Goal: Find specific page/section: Find specific page/section

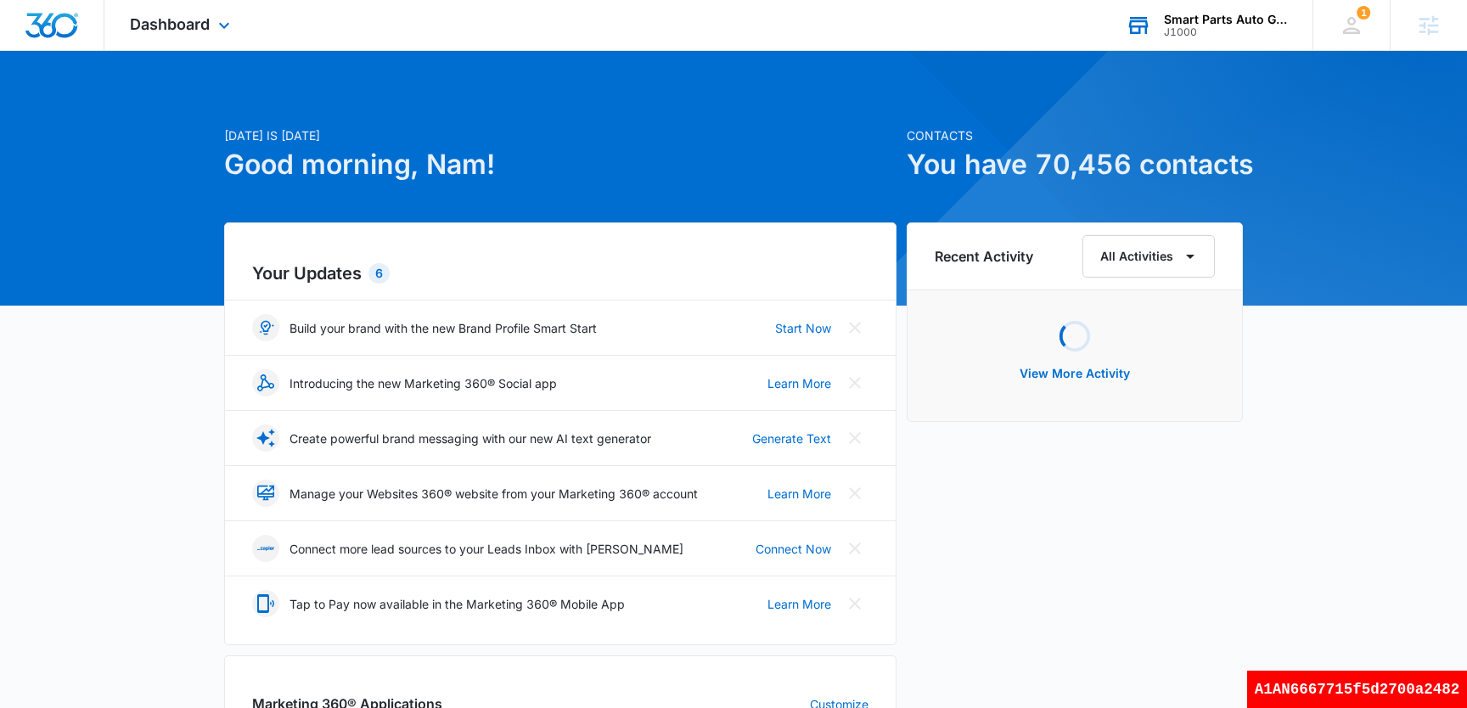
click at [1204, 8] on div "Smart Parts Auto Glass J1000 Your Accounts View All" at bounding box center [1206, 25] width 212 height 50
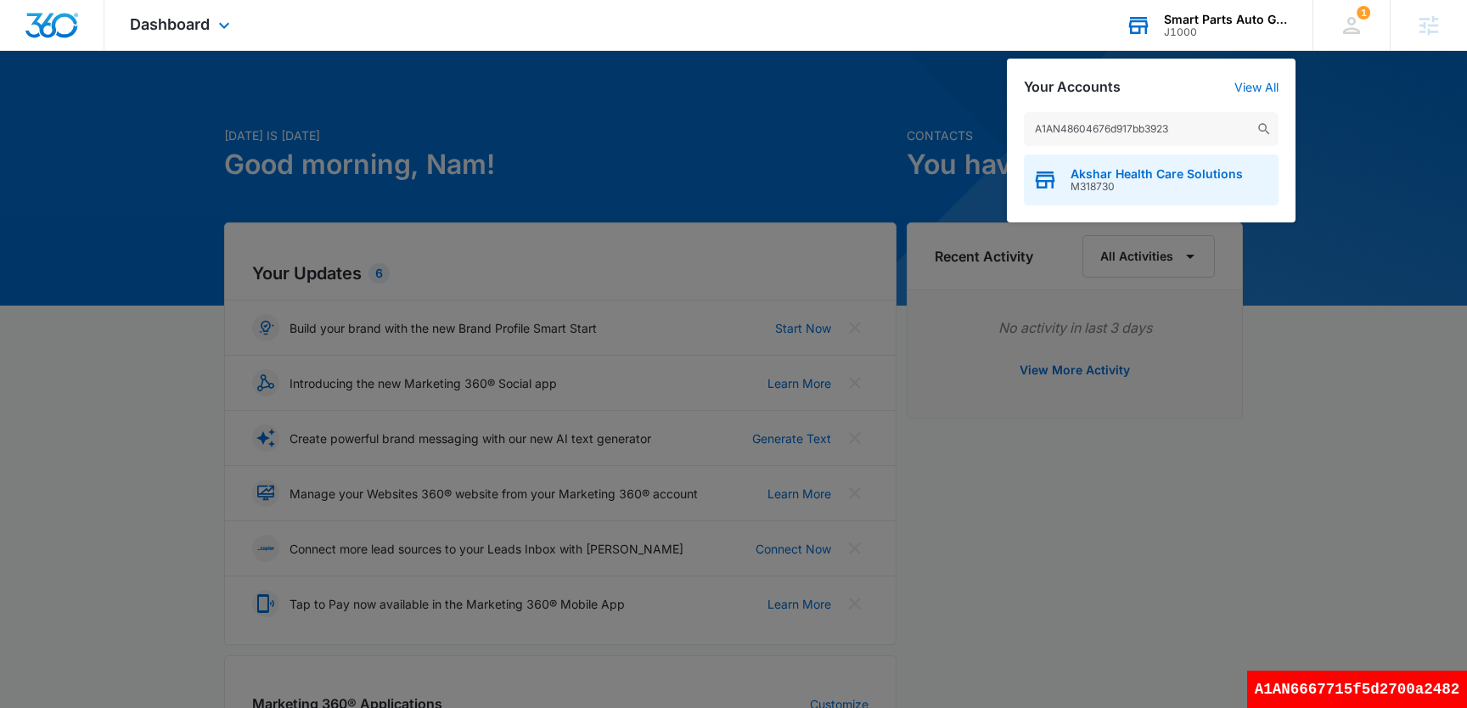
type input "A1AN48604676d917bb3923"
click at [1088, 185] on span "M318730" at bounding box center [1156, 187] width 172 height 12
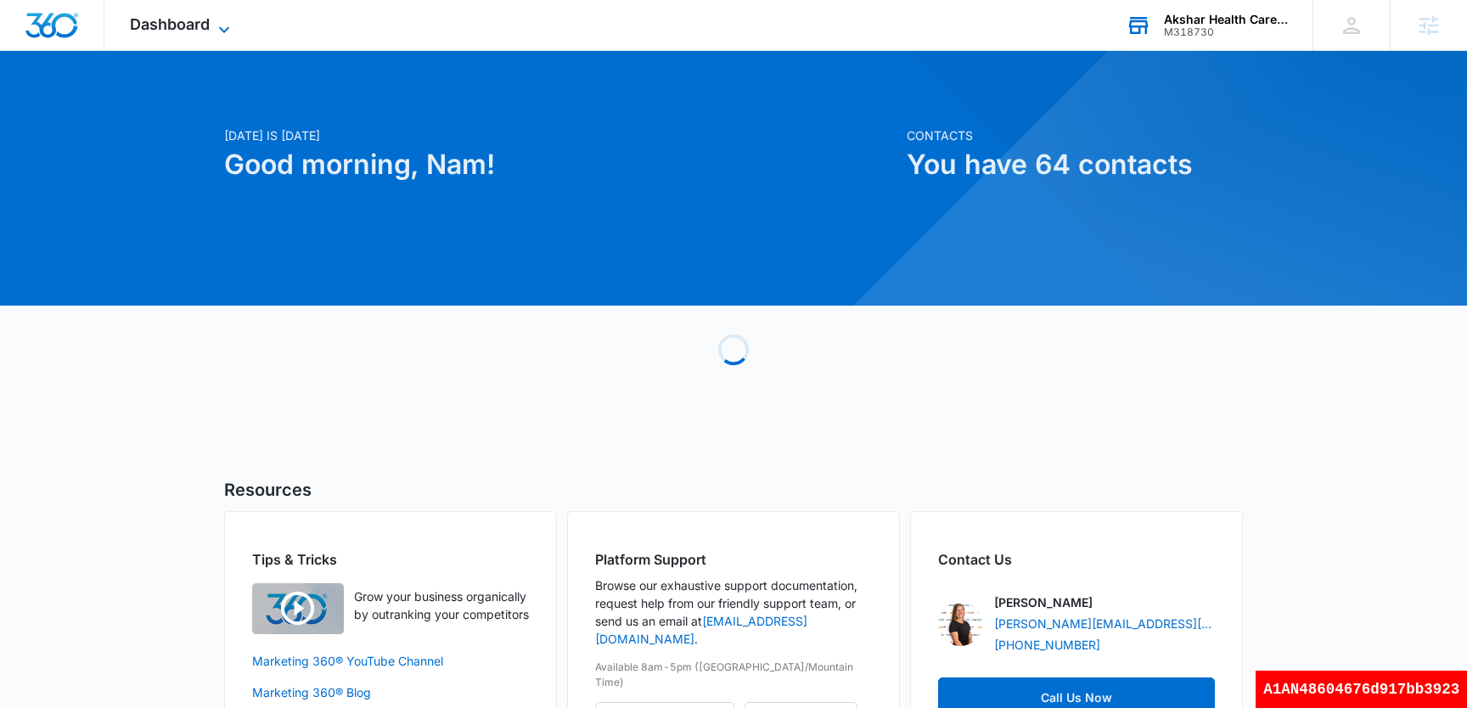
click at [208, 30] on span "Dashboard" at bounding box center [170, 24] width 80 height 18
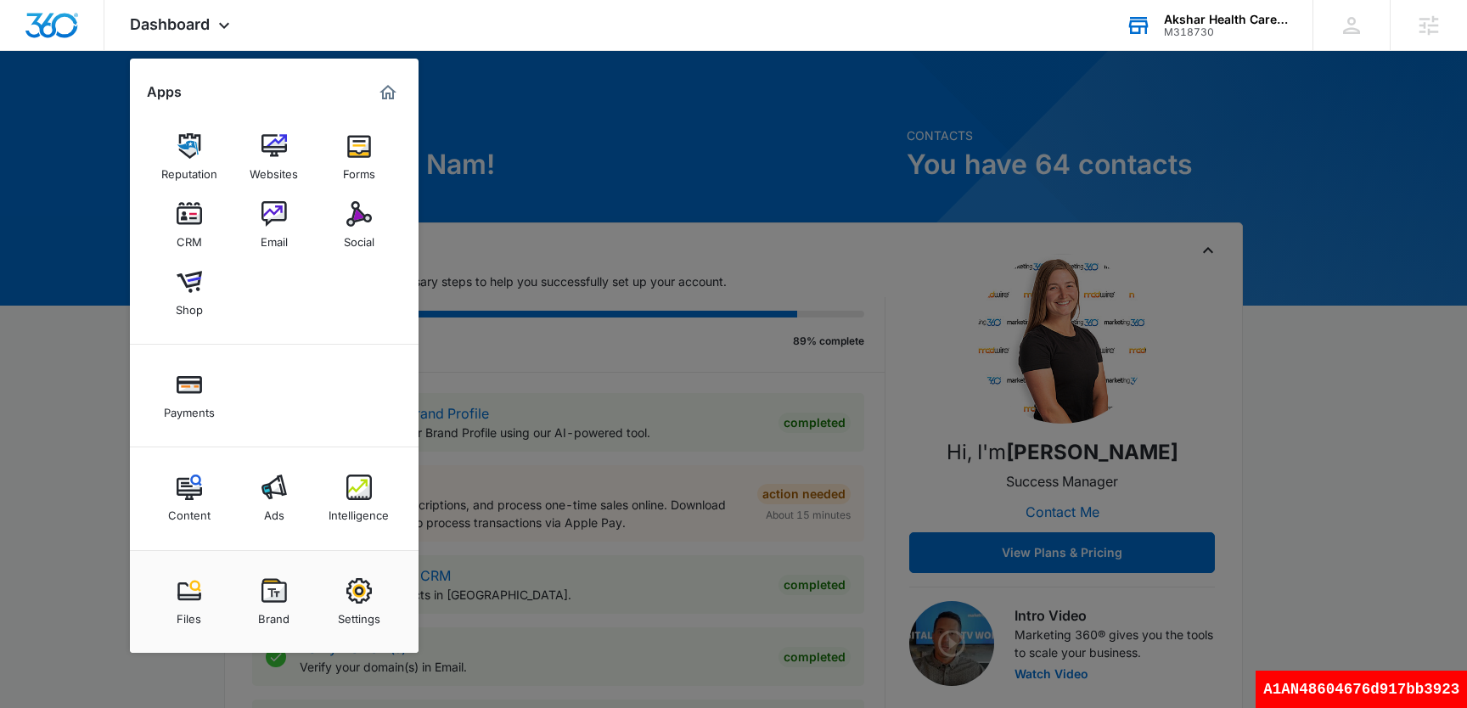
click at [845, 197] on div at bounding box center [733, 354] width 1467 height 708
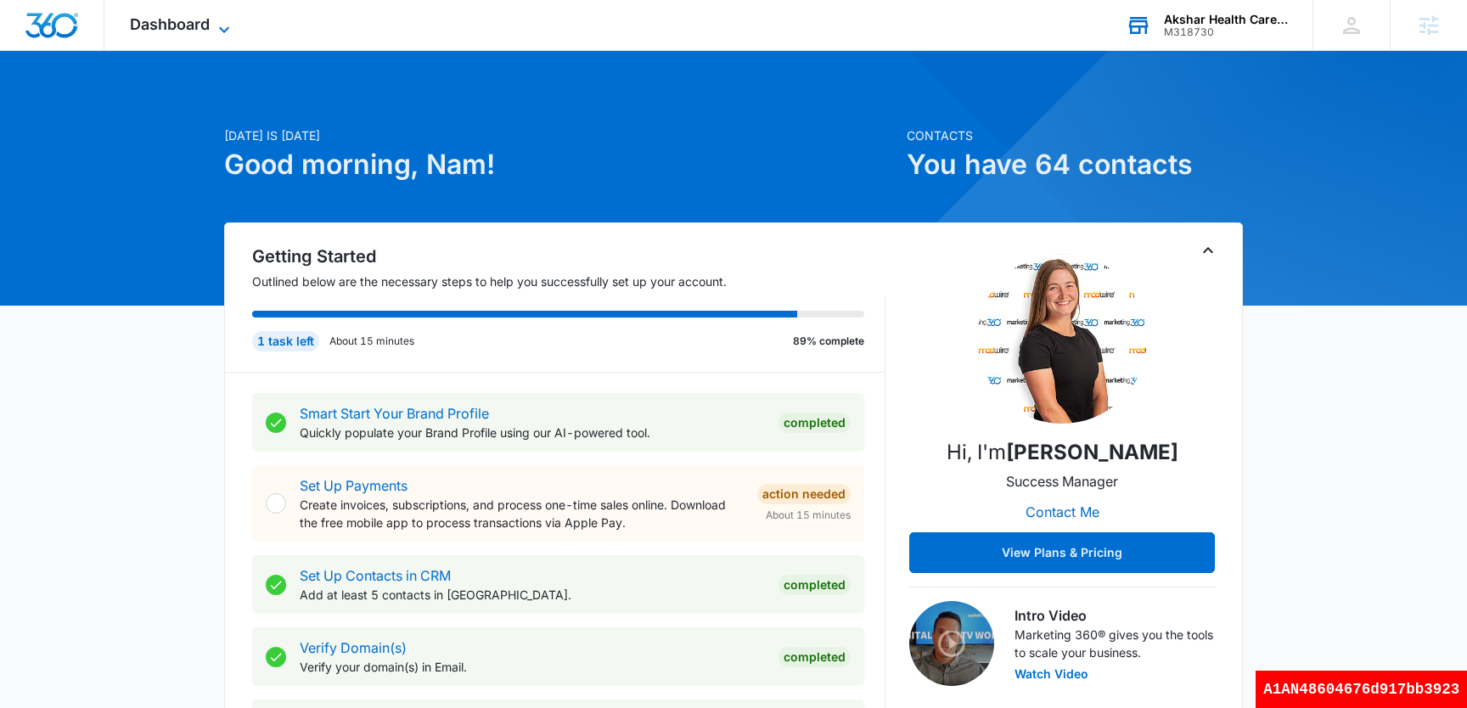
click at [217, 25] on icon at bounding box center [224, 30] width 20 height 20
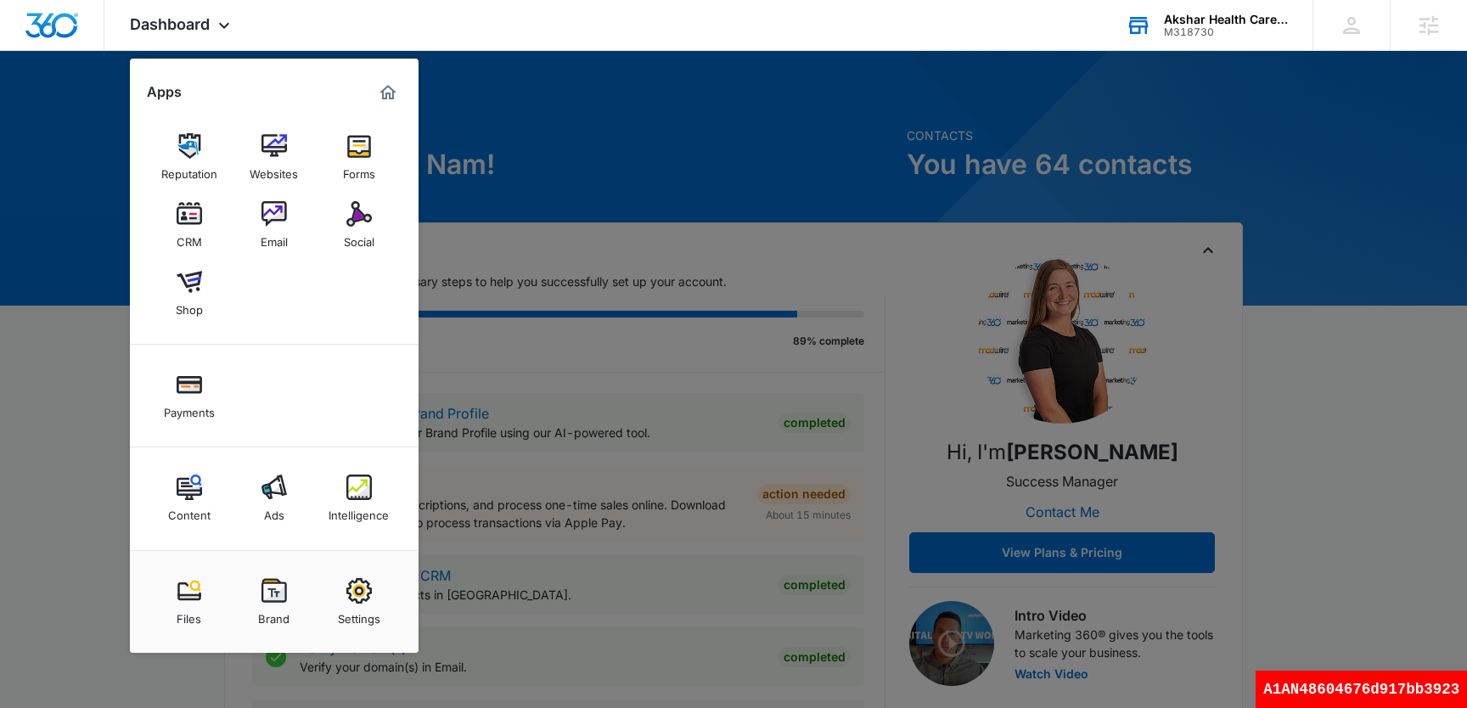
click at [1212, 31] on div "M318730" at bounding box center [1226, 32] width 124 height 12
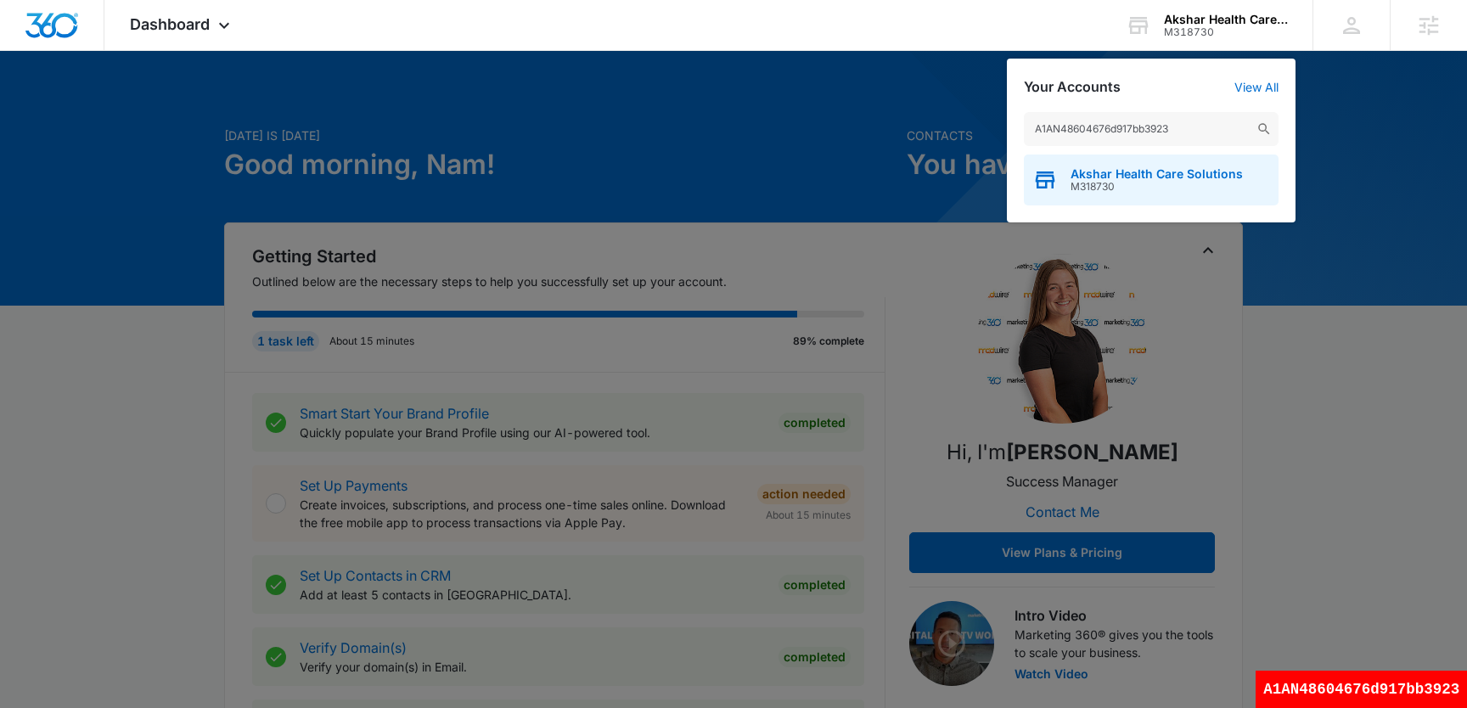
type input "A1AN48604676d917bb3923"
click at [1057, 179] on div "Akshar Health Care Solutions M318730" at bounding box center [1151, 179] width 255 height 51
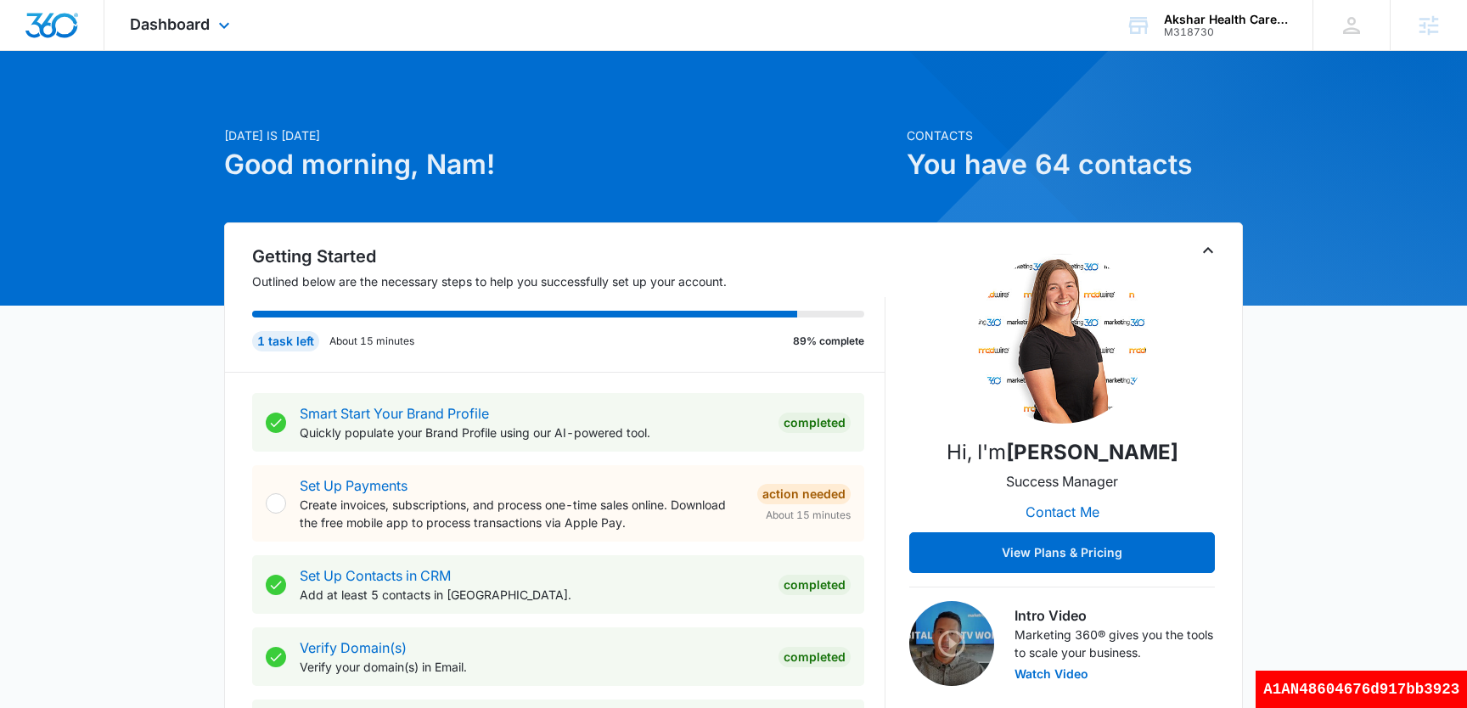
click at [190, 13] on div "Dashboard Apps Reputation Websites Forms CRM Email Social Shop Payments Content…" at bounding box center [181, 25] width 155 height 50
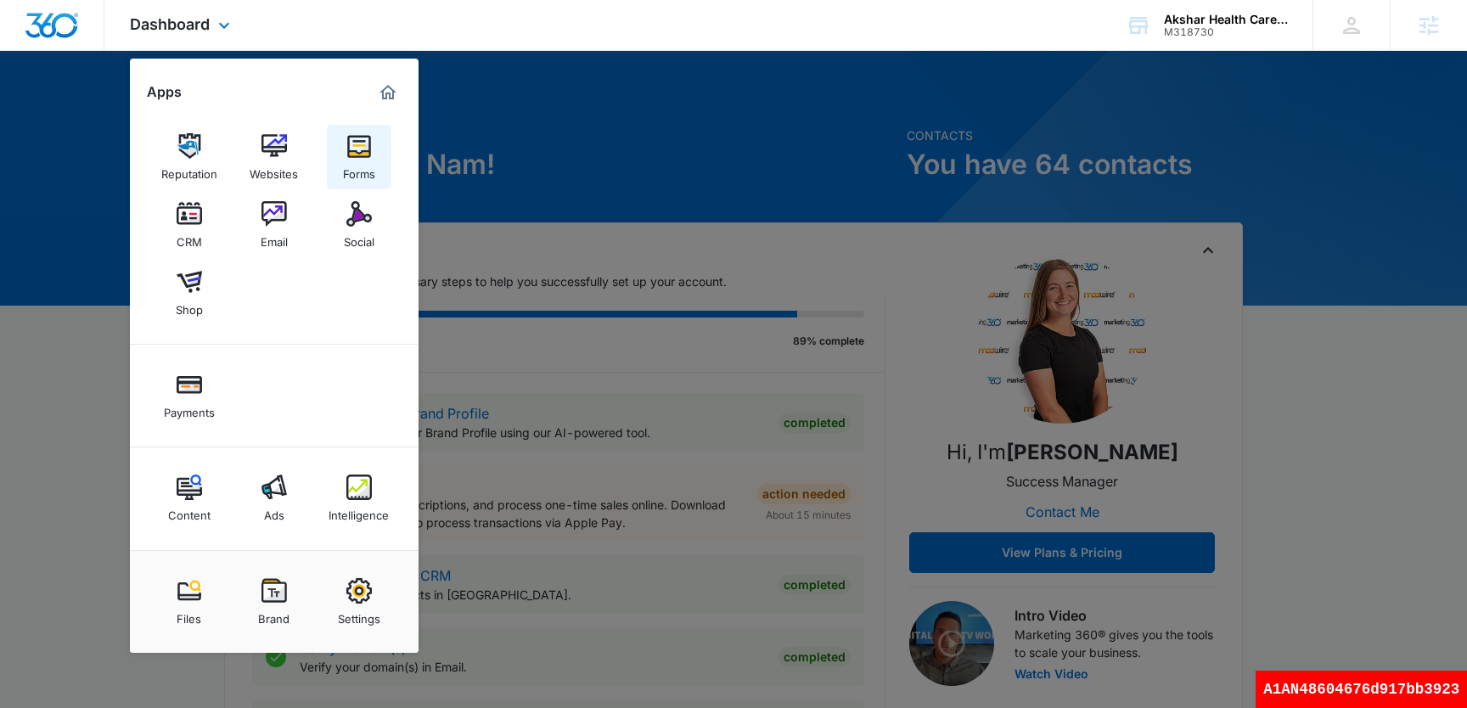
click at [359, 160] on div "Forms" at bounding box center [359, 170] width 32 height 22
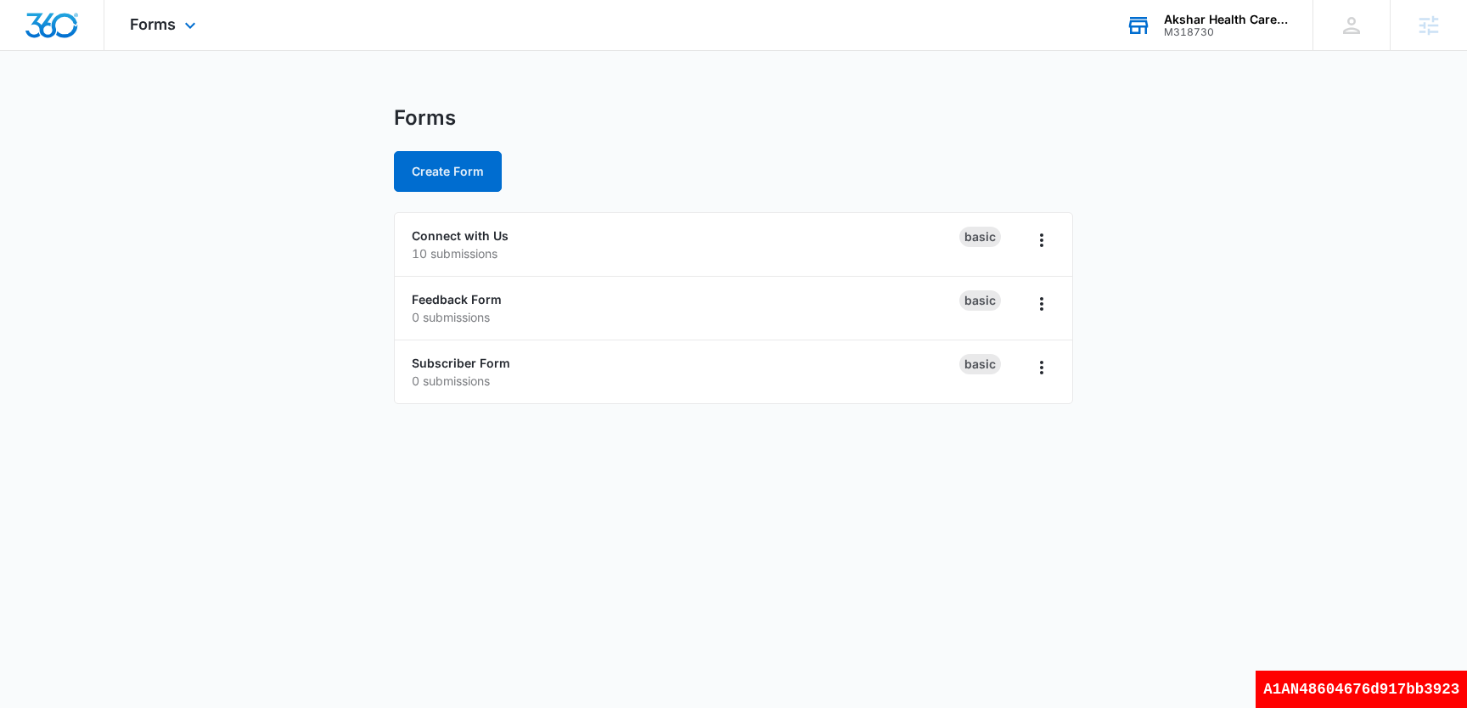
click at [1239, 45] on div "Akshar Health Care Solutions M318730 Your Accounts View All" at bounding box center [1206, 25] width 212 height 50
